Goal: Task Accomplishment & Management: Manage account settings

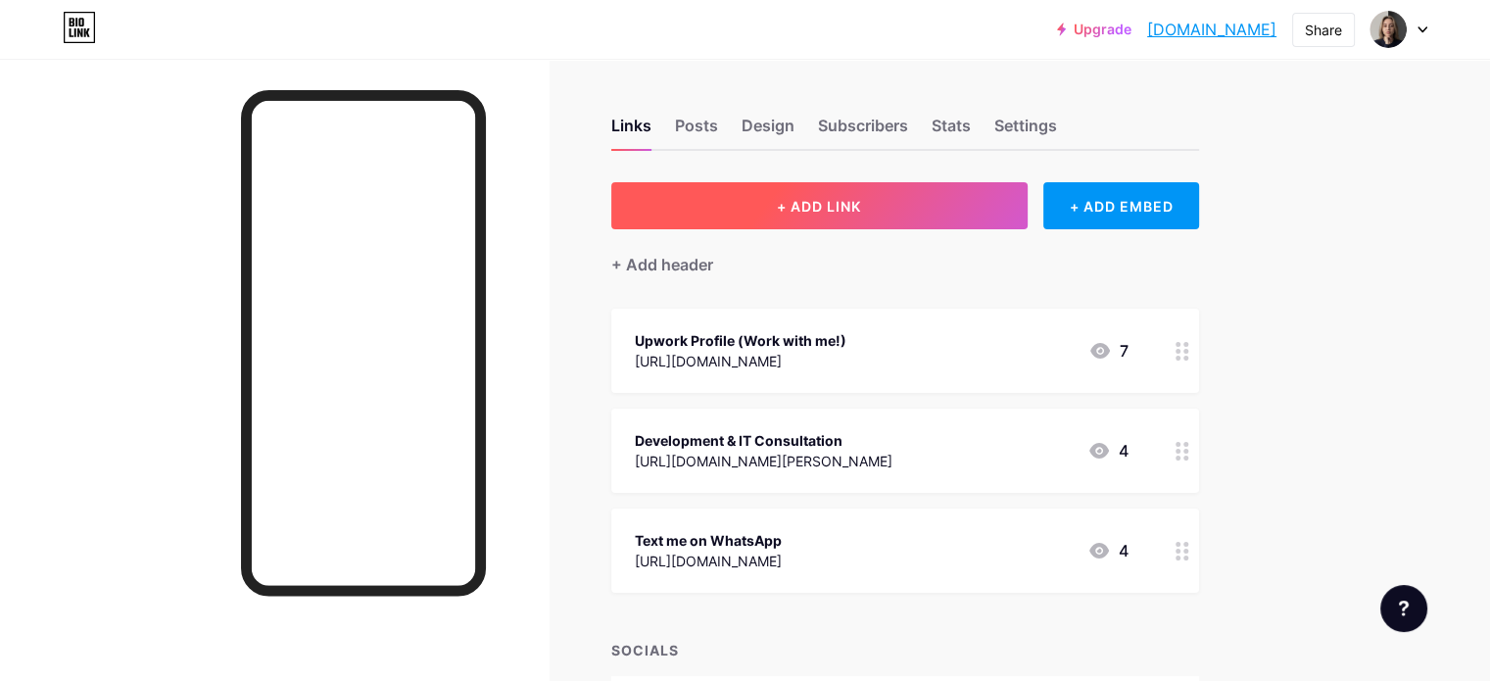
click at [994, 191] on button "+ ADD LINK" at bounding box center [819, 205] width 416 height 47
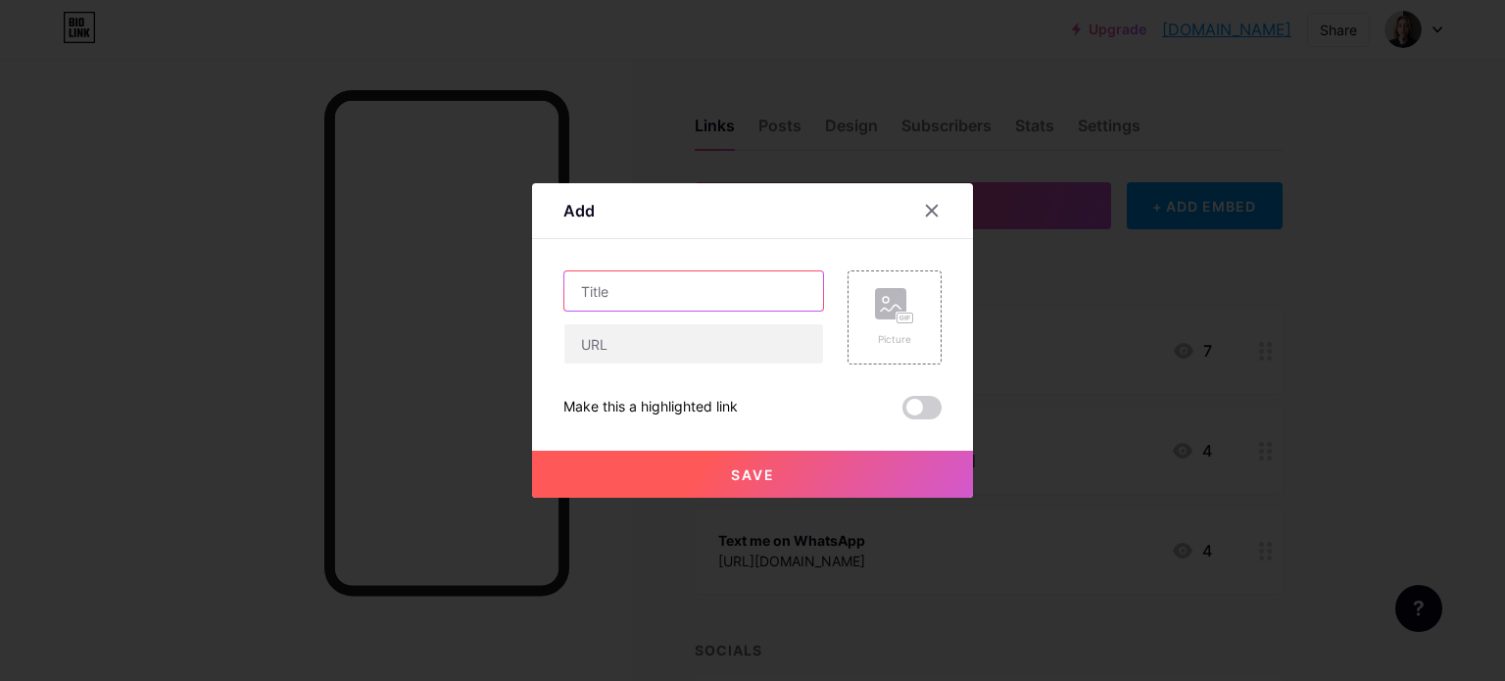
click at [753, 283] on input "text" at bounding box center [693, 290] width 259 height 39
type input "Entrar na Comunidade!"
click at [909, 328] on div "Picture" at bounding box center [894, 317] width 39 height 59
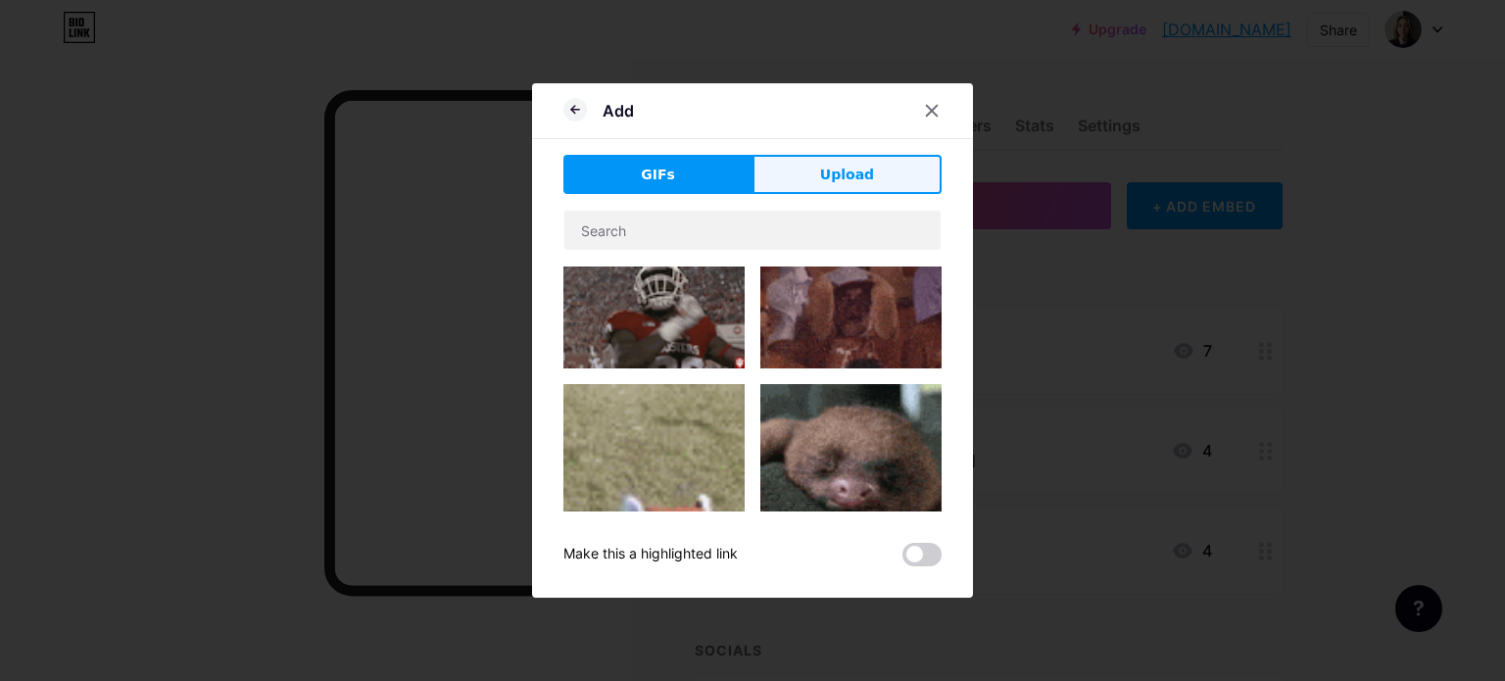
click at [828, 166] on span "Upload" at bounding box center [847, 175] width 54 height 21
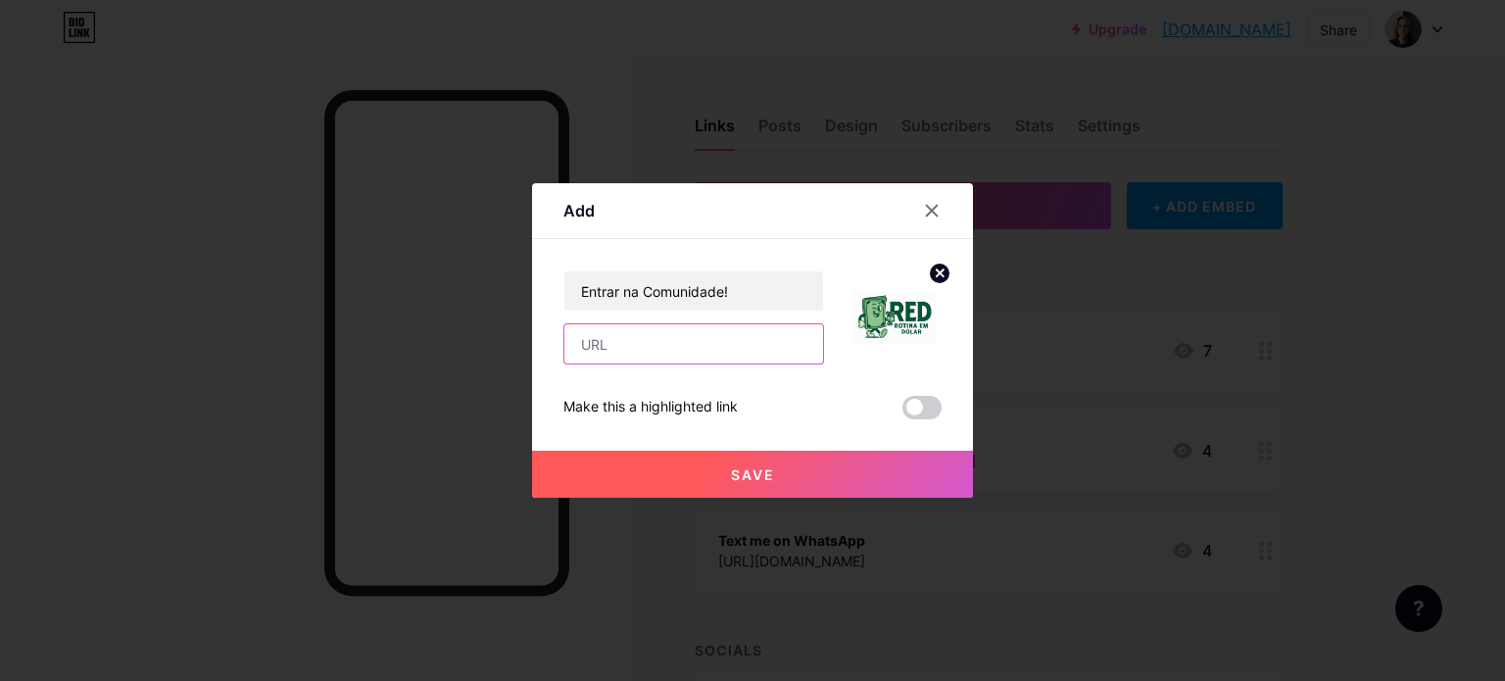
click at [668, 348] on input "text" at bounding box center [693, 343] width 259 height 39
paste input "[URL][DOMAIN_NAME]"
type input "[URL][DOMAIN_NAME]"
click at [741, 467] on span "Save" at bounding box center [753, 474] width 44 height 17
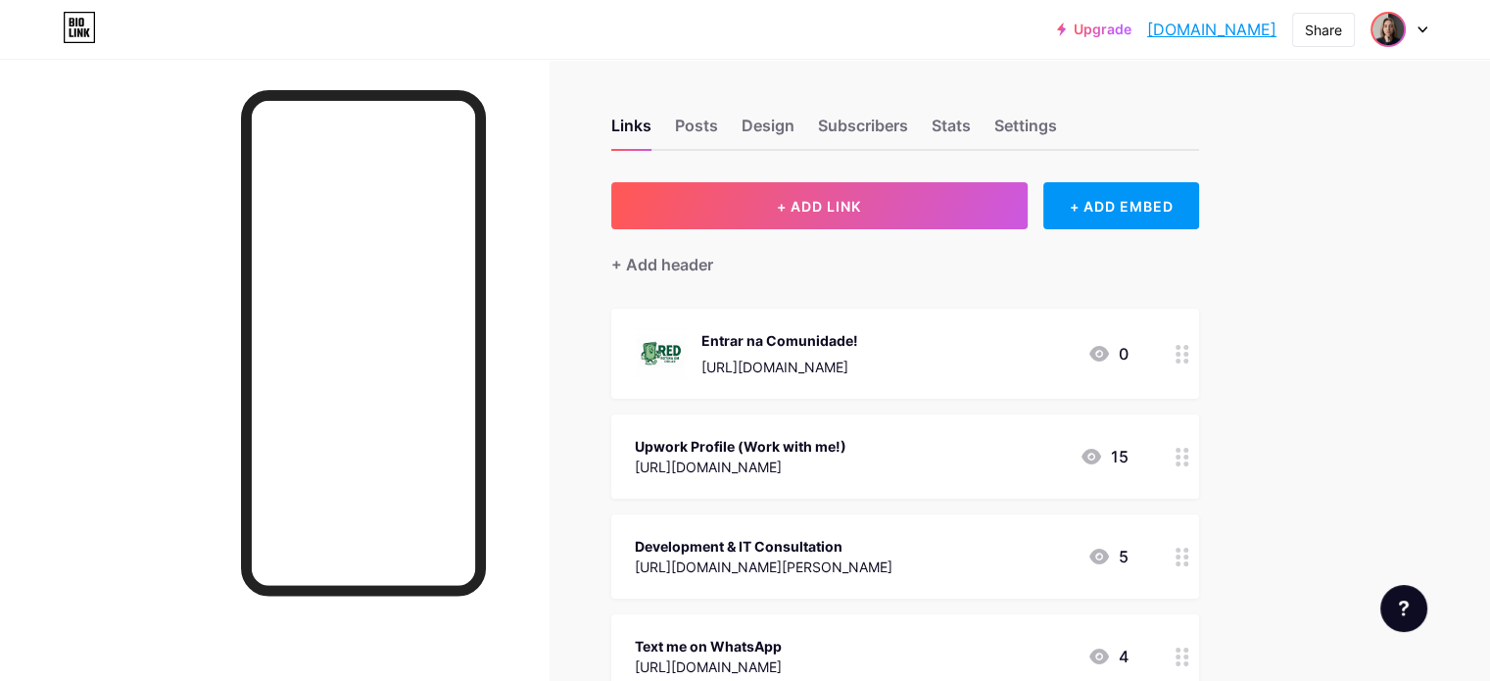
click at [1407, 28] on div at bounding box center [1399, 29] width 57 height 35
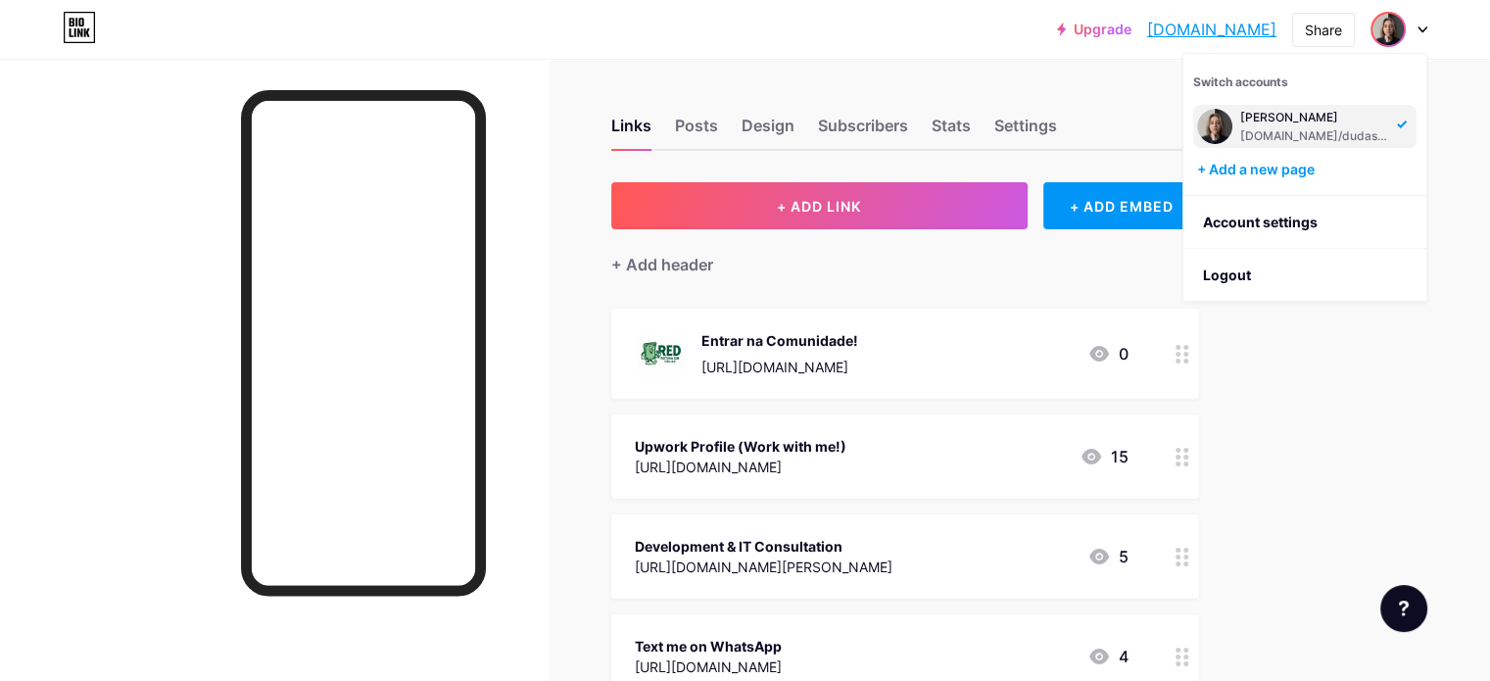
click at [1393, 23] on img at bounding box center [1387, 29] width 31 height 31
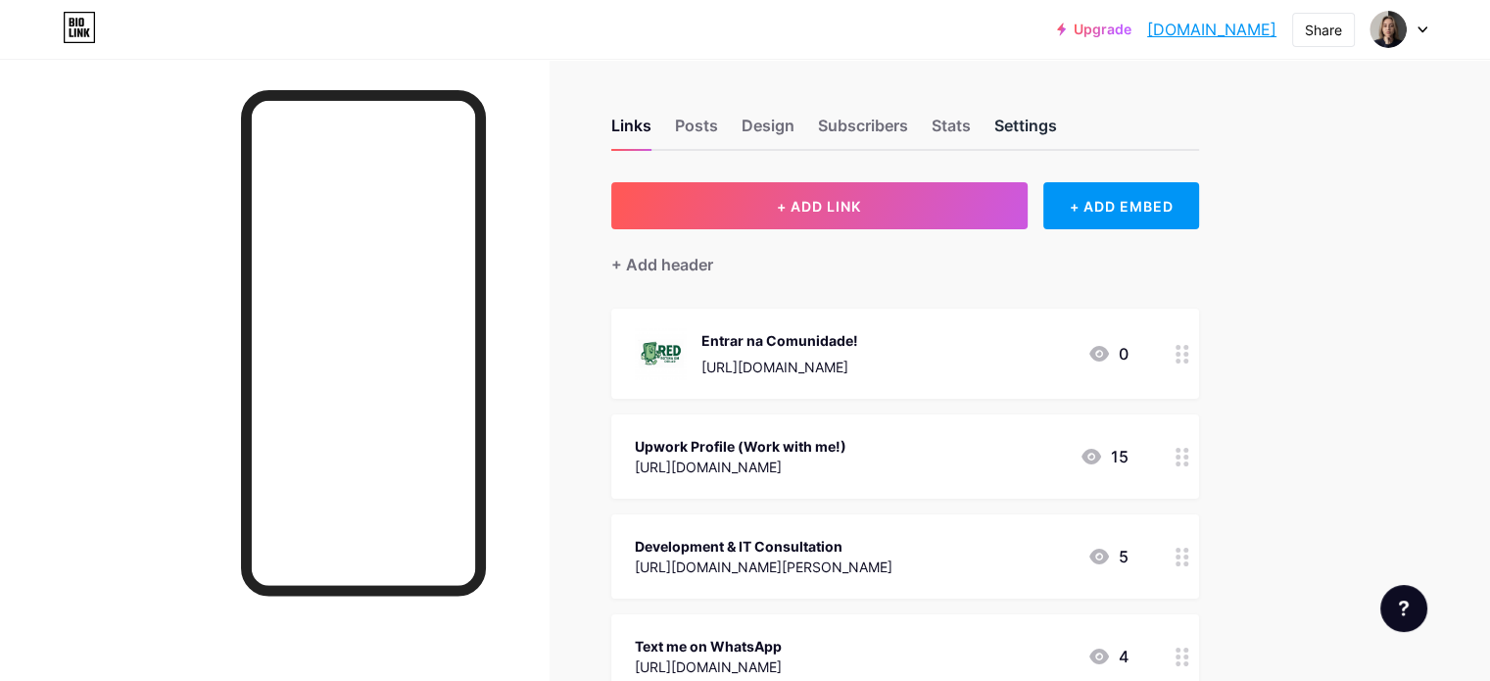
click at [1057, 132] on div "Settings" at bounding box center [1025, 131] width 63 height 35
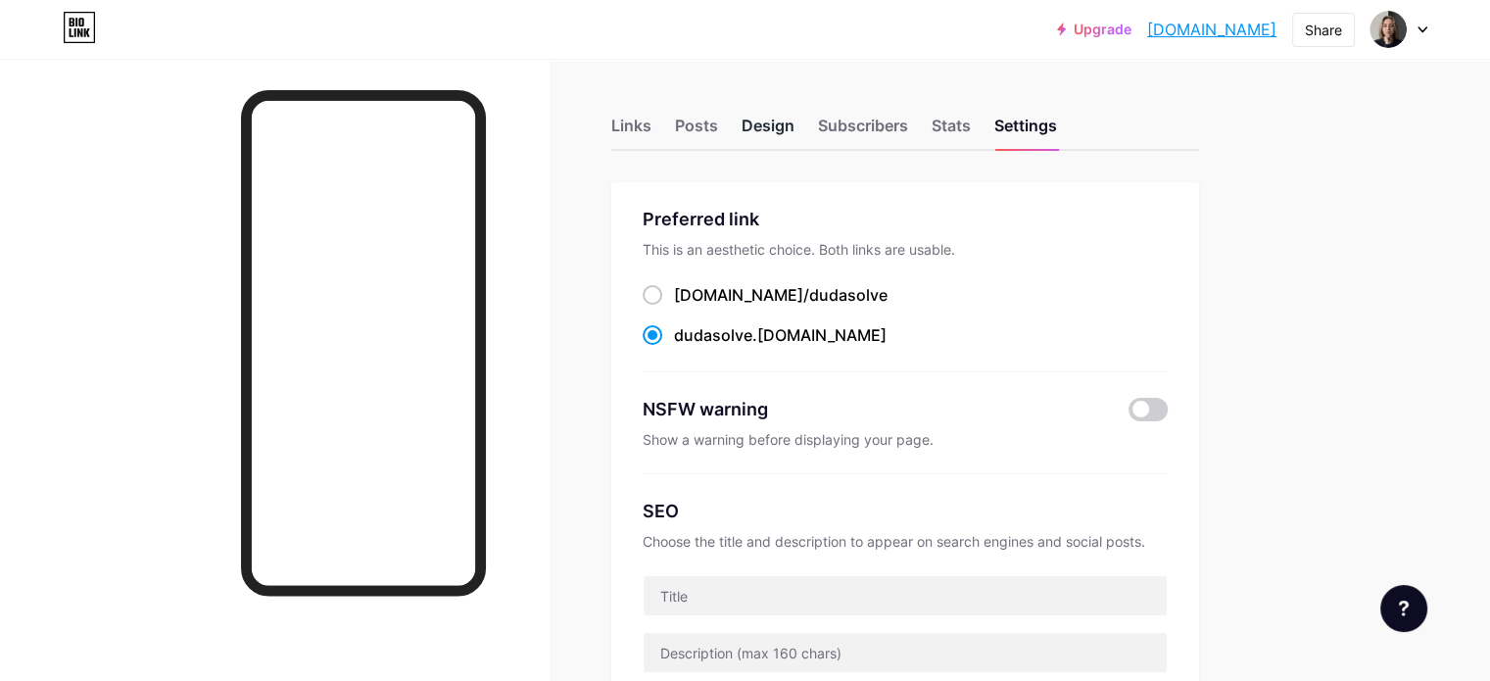
click at [794, 127] on div "Design" at bounding box center [768, 131] width 53 height 35
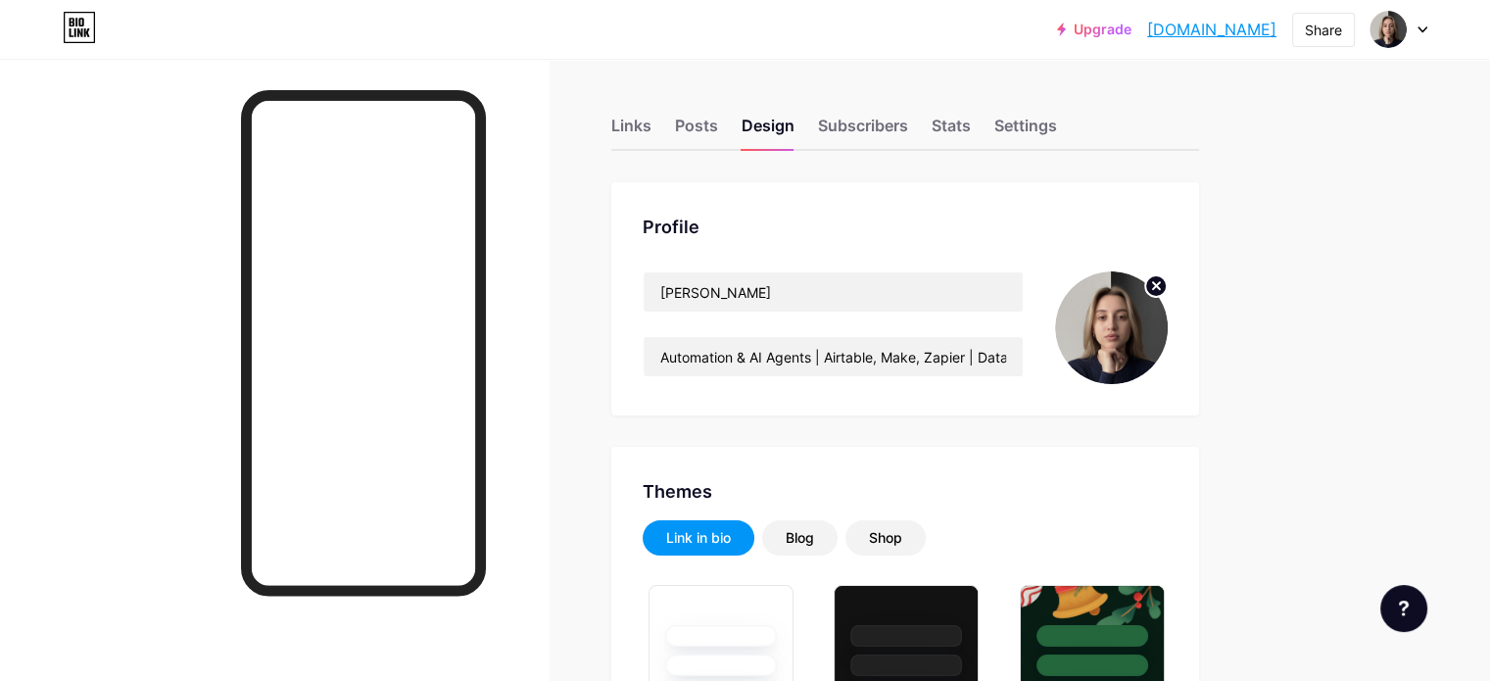
click at [1160, 284] on icon at bounding box center [1156, 285] width 7 height 7
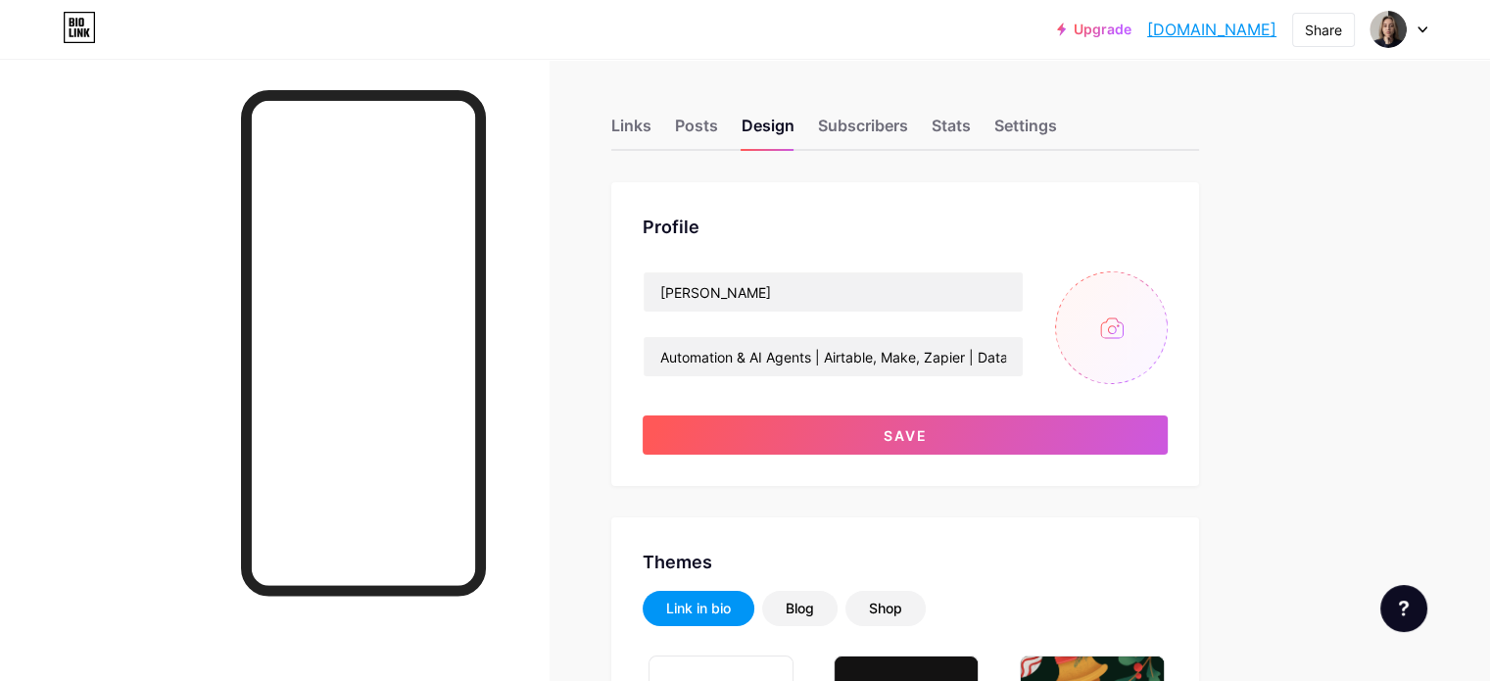
click at [1168, 340] on input "file" at bounding box center [1111, 327] width 113 height 113
type input "C:\fakepath\Imagem do WhatsApp de [DATE] à(s) 01.05.55_0d2e47c2.jpg"
click at [1167, 285] on circle at bounding box center [1156, 286] width 22 height 22
click at [1168, 315] on input "file" at bounding box center [1111, 327] width 113 height 113
type input "C:\fakepath\Imagem do WhatsApp de [DATE] à(s) [DATE]_d93b648d.jpg"
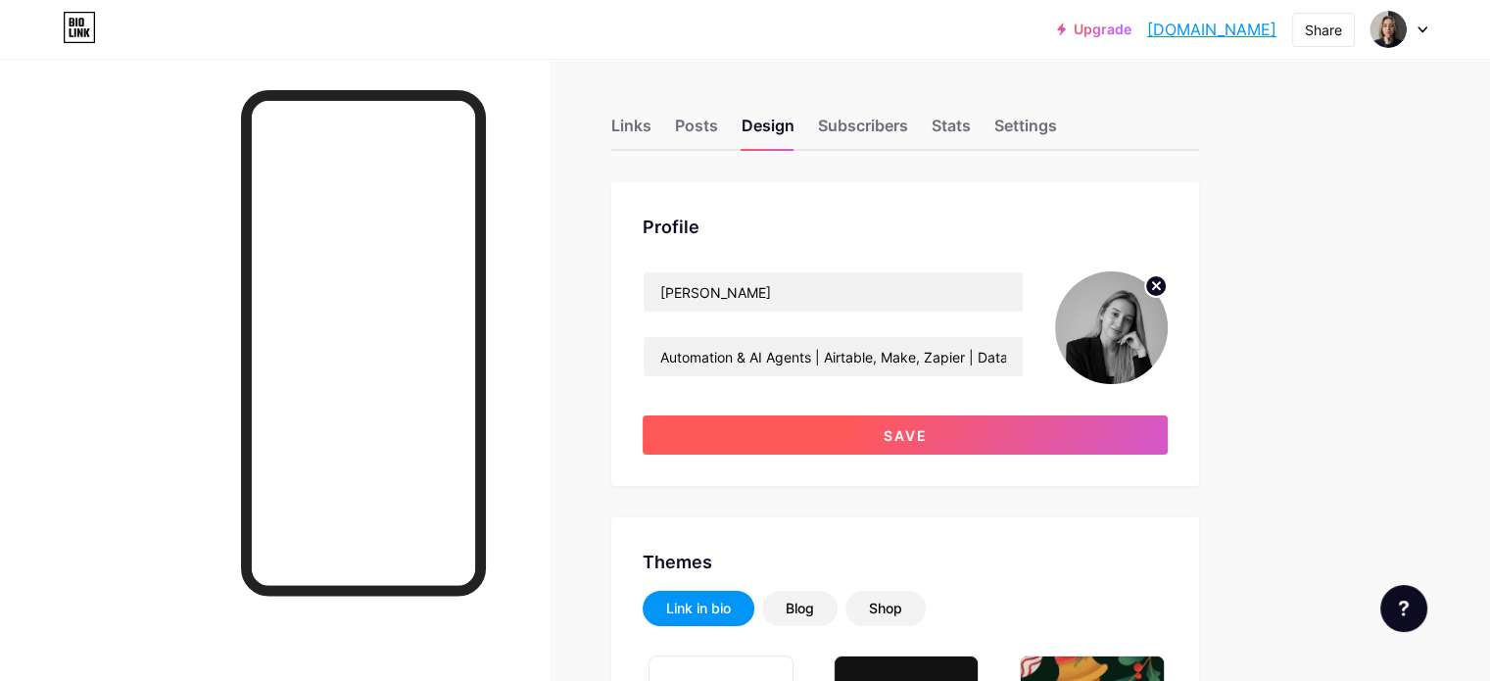
click at [1168, 438] on button "Save" at bounding box center [905, 434] width 525 height 39
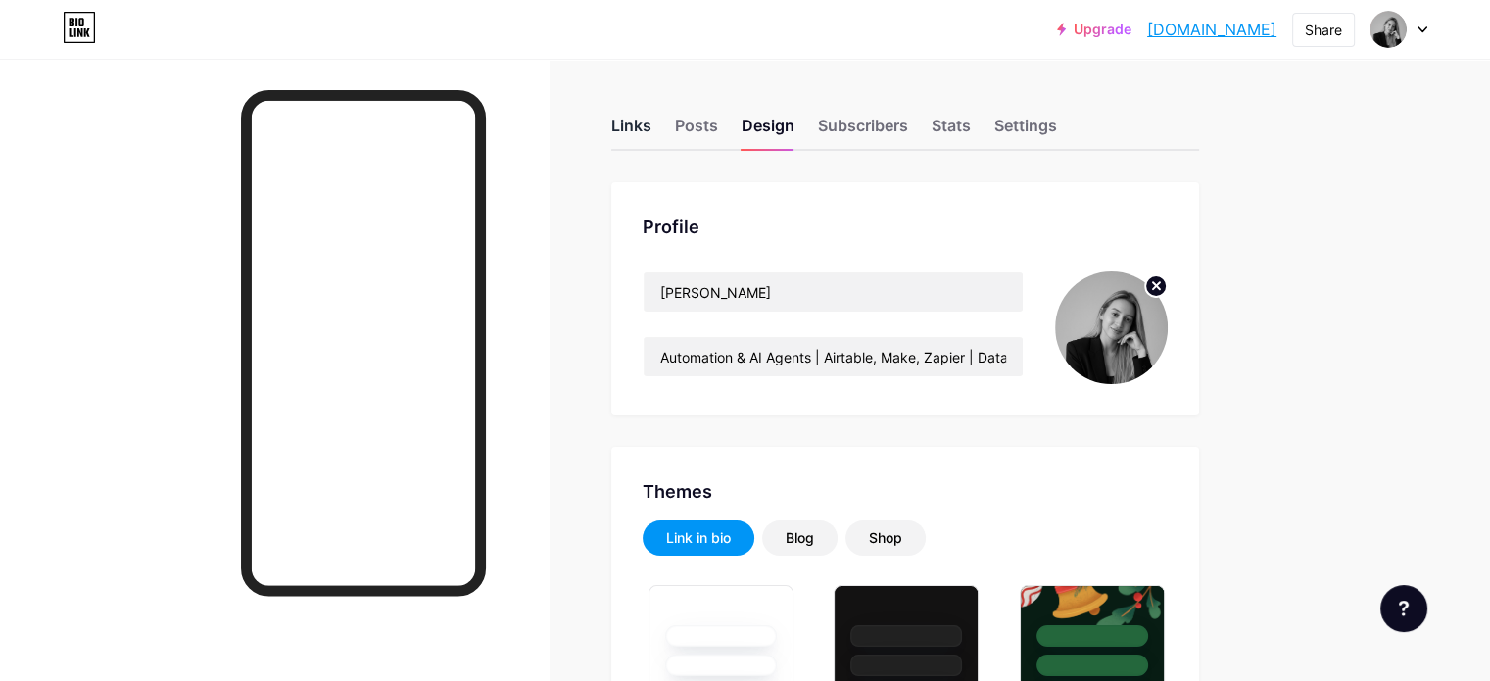
click at [651, 132] on div "Links" at bounding box center [631, 131] width 40 height 35
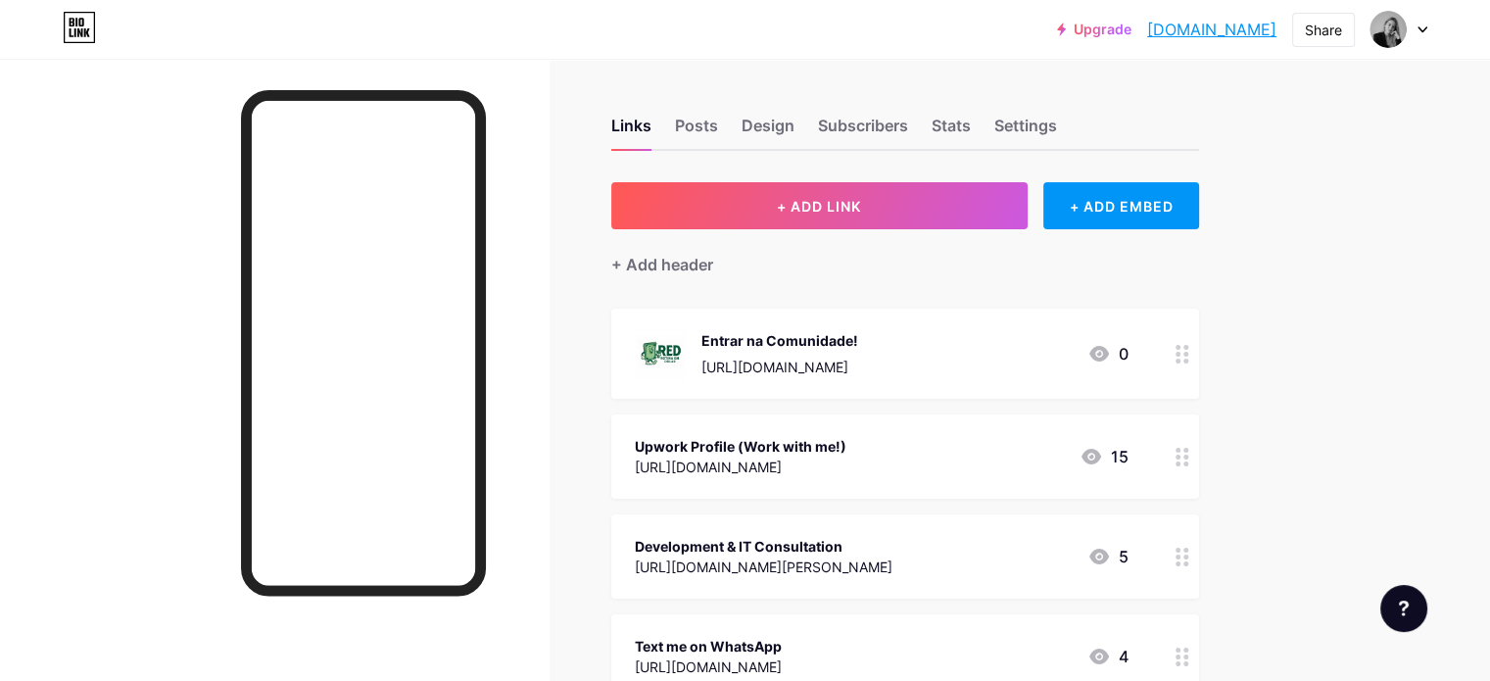
click at [1129, 350] on div "Entrar na Comunidade! [URL][DOMAIN_NAME] 0" at bounding box center [882, 353] width 494 height 51
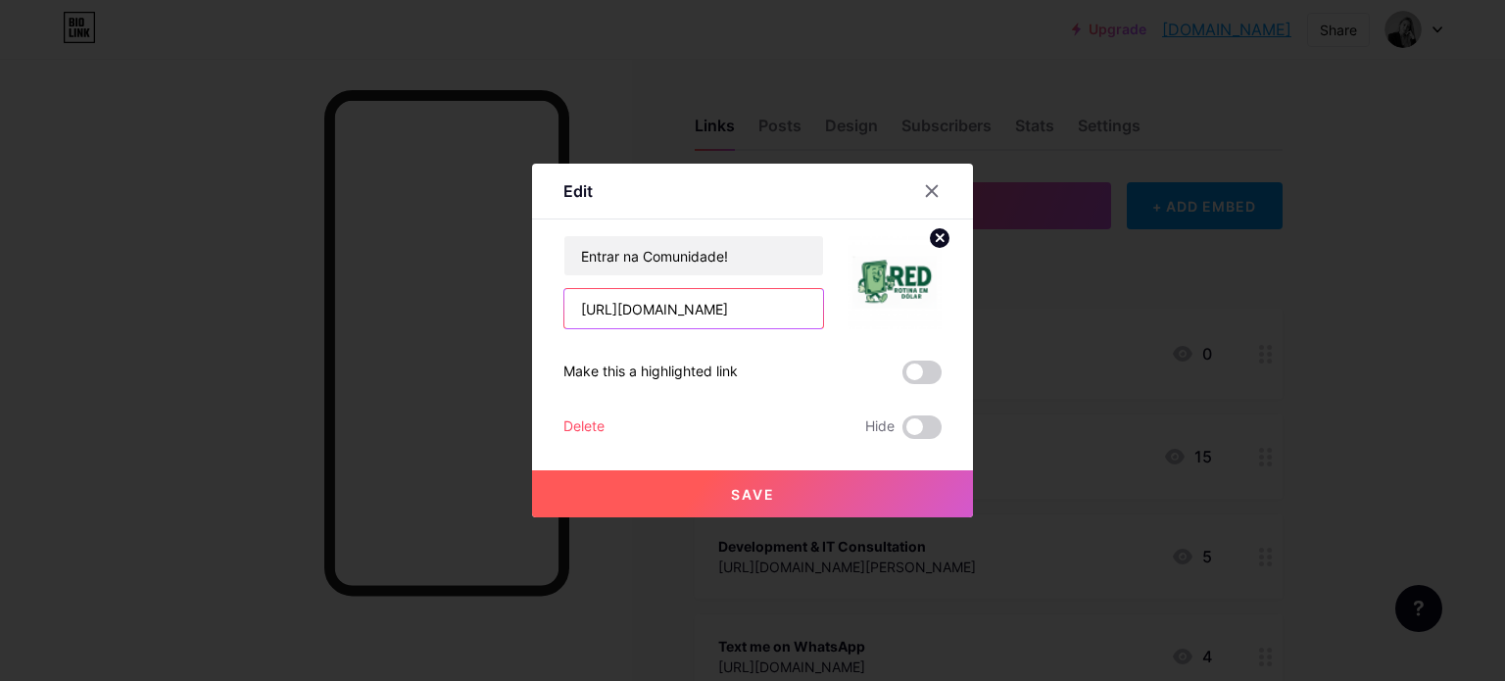
click at [729, 296] on input "[URL][DOMAIN_NAME]" at bounding box center [693, 308] width 259 height 39
type input "-"
paste input "[URL][DOMAIN_NAME]"
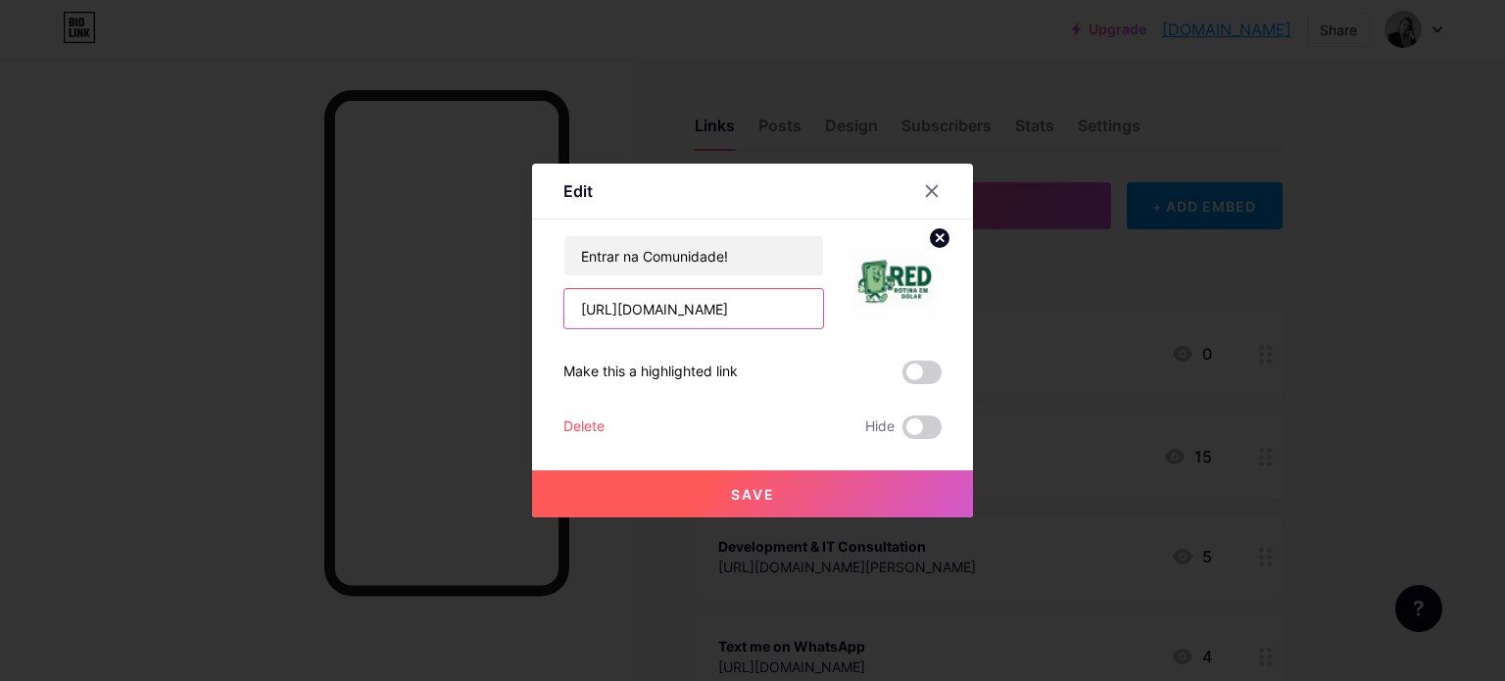
scroll to position [0, 126]
drag, startPoint x: 778, startPoint y: 313, endPoint x: 809, endPoint y: 313, distance: 31.3
click at [809, 313] on input "[URL][DOMAIN_NAME]" at bounding box center [693, 308] width 259 height 39
type input "[URL][DOMAIN_NAME]"
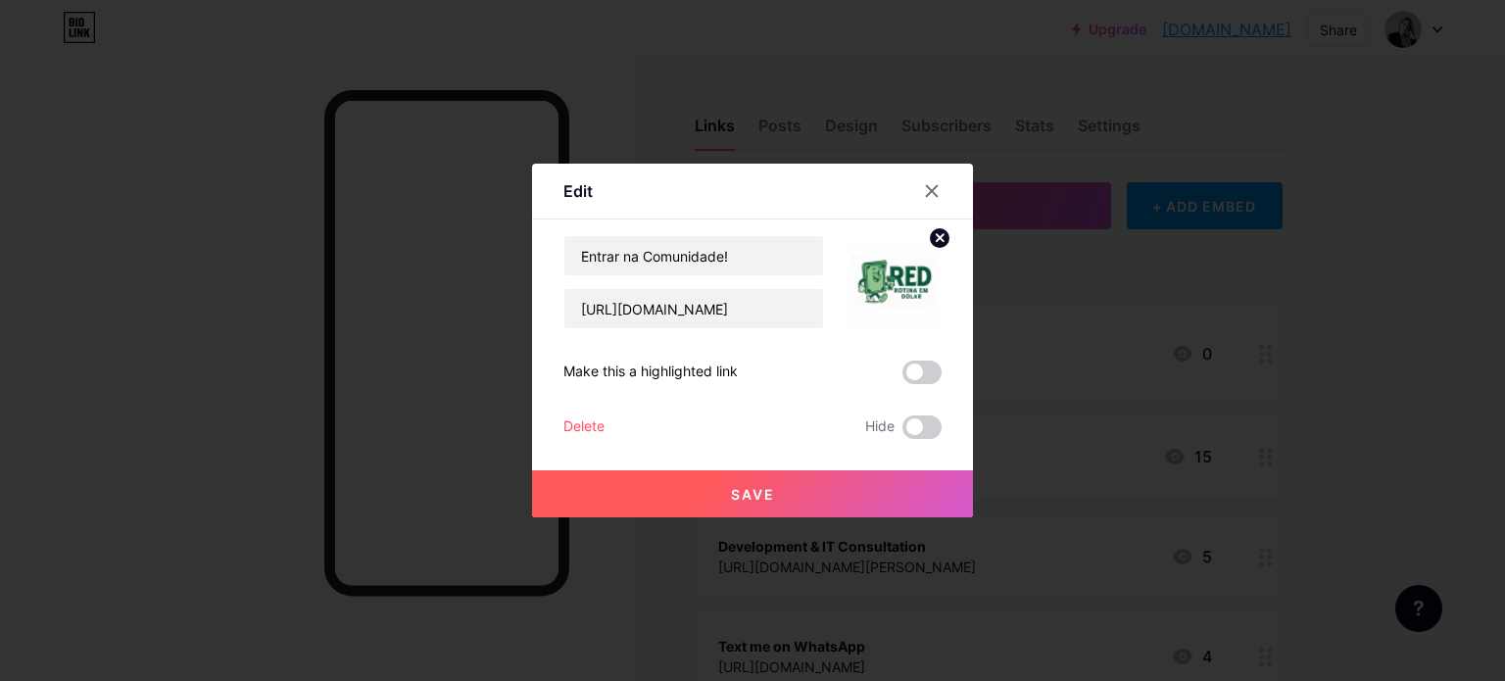
scroll to position [0, 0]
click at [869, 499] on button "Save" at bounding box center [752, 493] width 441 height 47
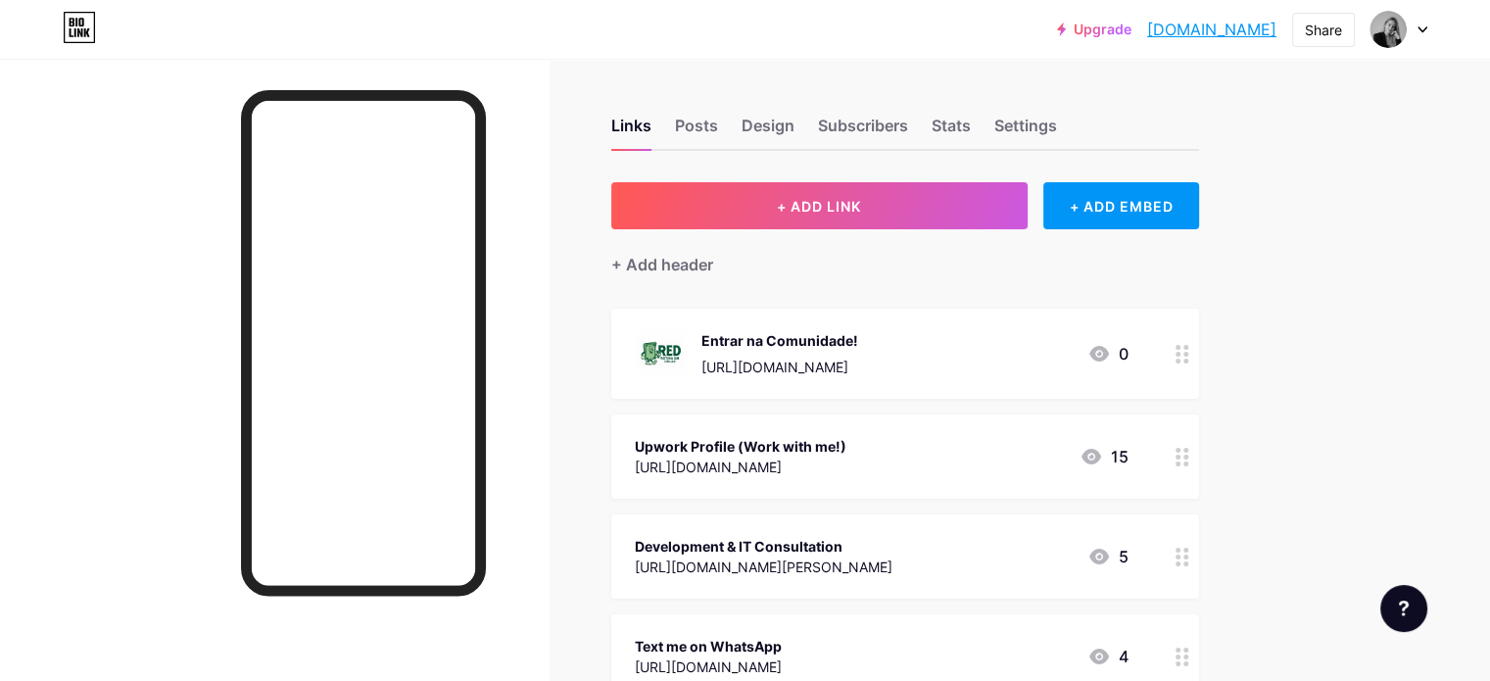
click at [1030, 382] on div "Entrar na Comunidade! [URL][DOMAIN_NAME] 0" at bounding box center [905, 354] width 588 height 90
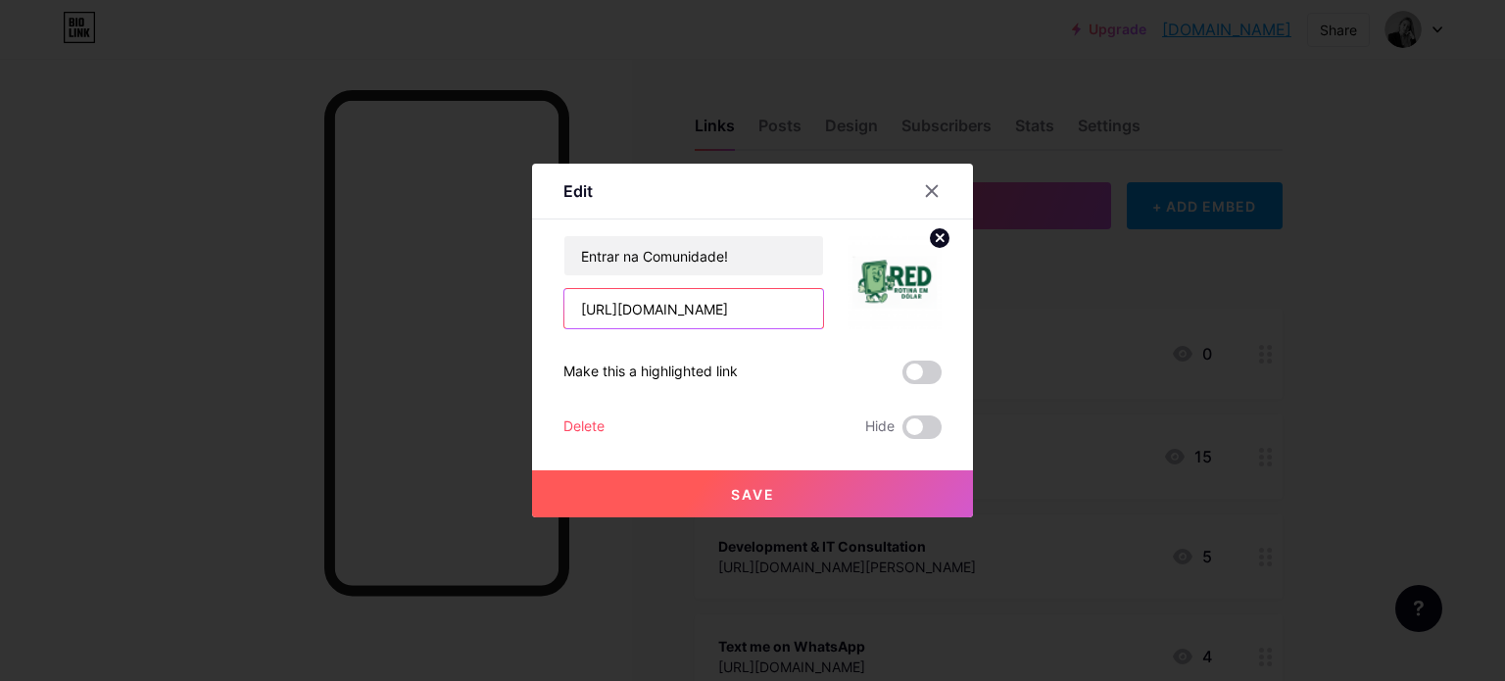
click at [748, 311] on input "[URL][DOMAIN_NAME]" at bounding box center [693, 308] width 259 height 39
click at [772, 513] on button "Save" at bounding box center [752, 493] width 441 height 47
